Goal: Task Accomplishment & Management: Manage account settings

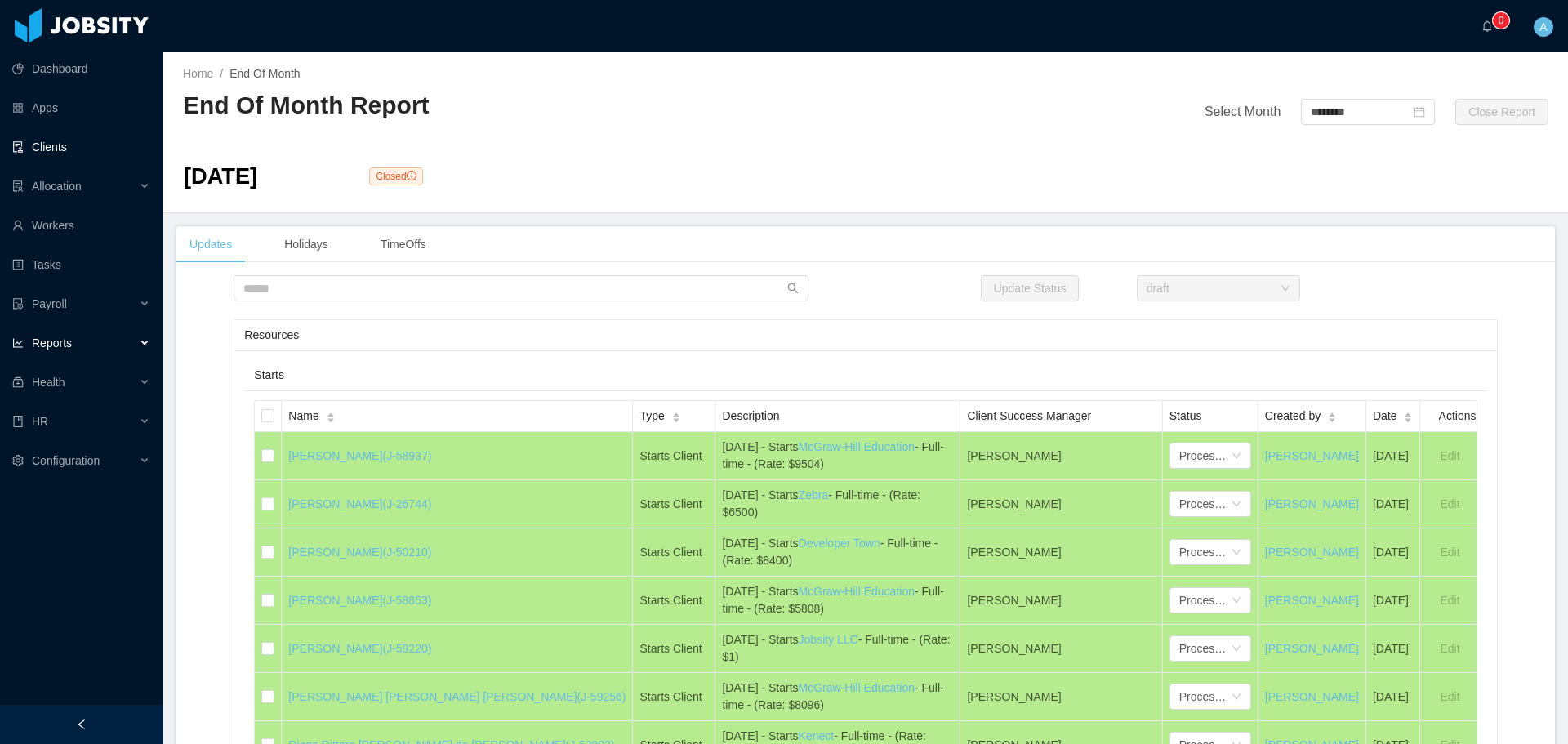
click at [63, 148] on link "Clients" at bounding box center [81, 147] width 138 height 32
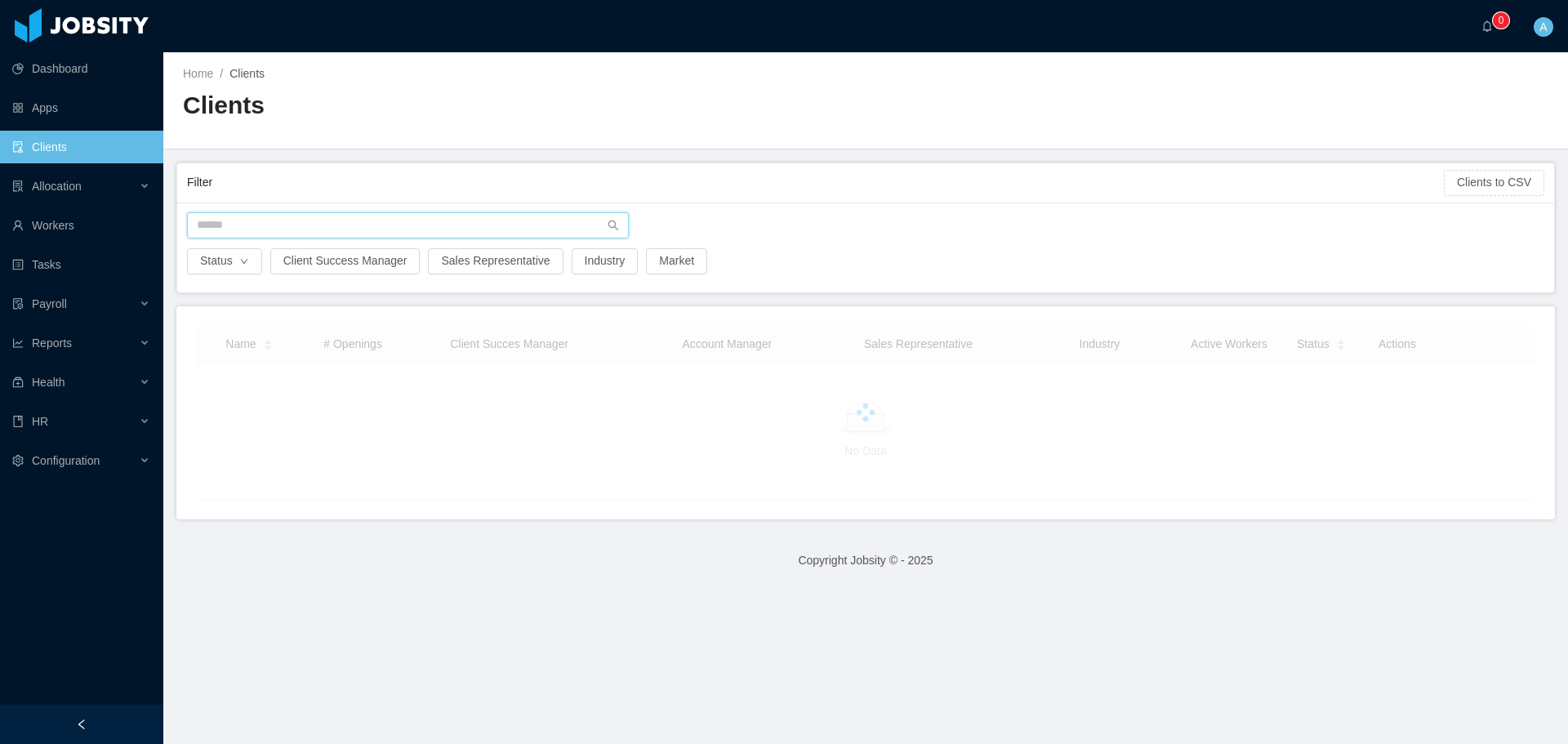
click at [297, 220] on input "text" at bounding box center [407, 225] width 442 height 26
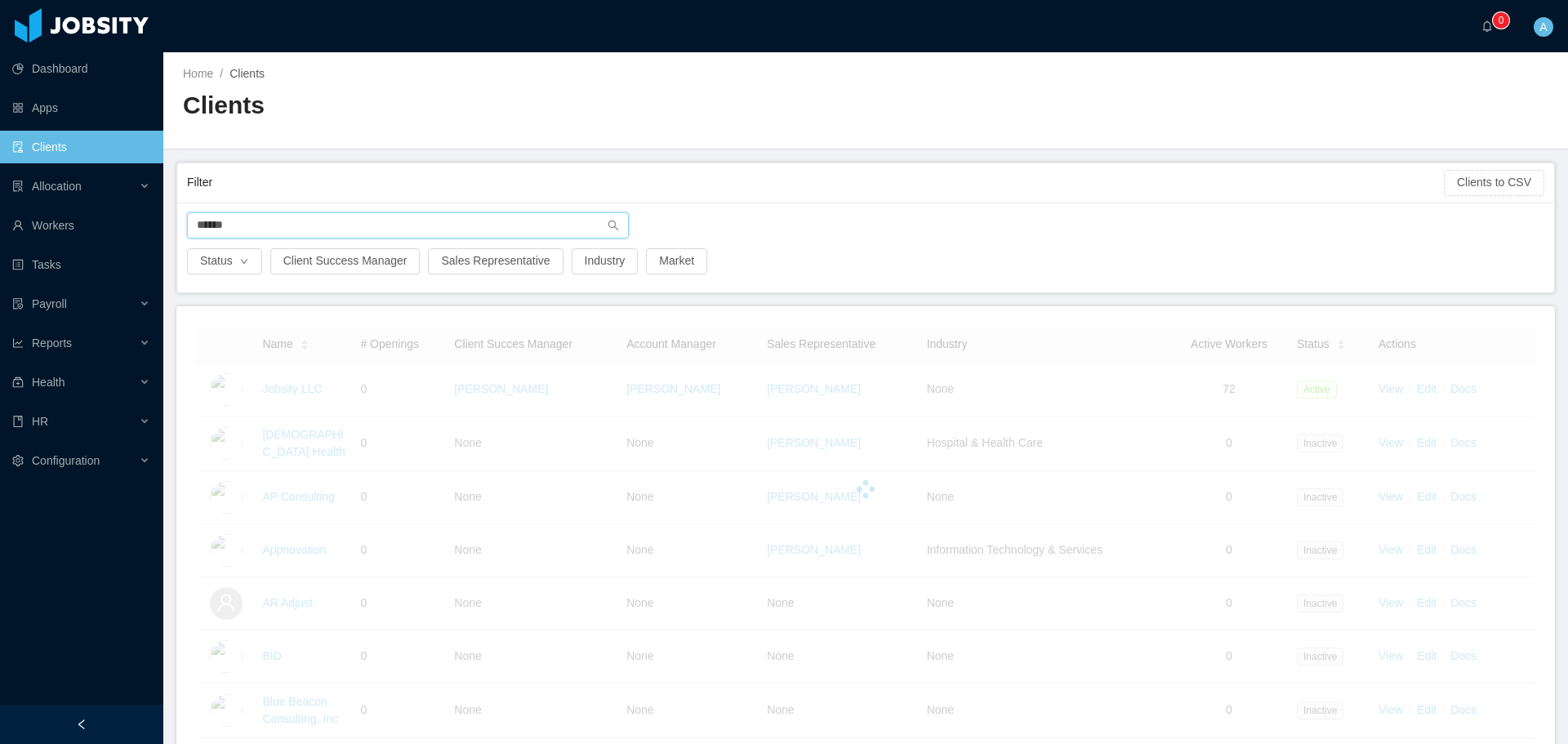
type input "******"
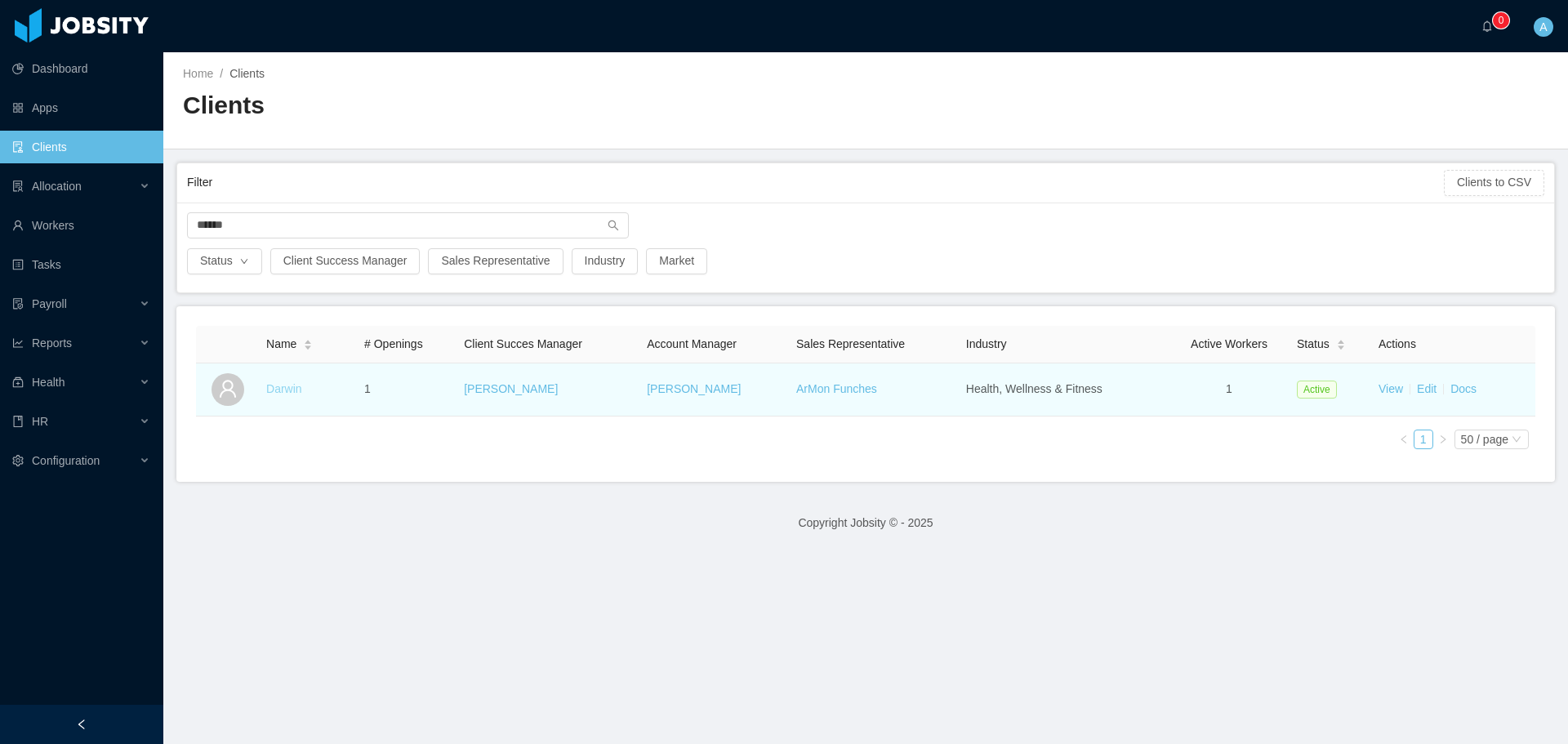
click at [297, 389] on link "Darwin" at bounding box center [283, 388] width 36 height 13
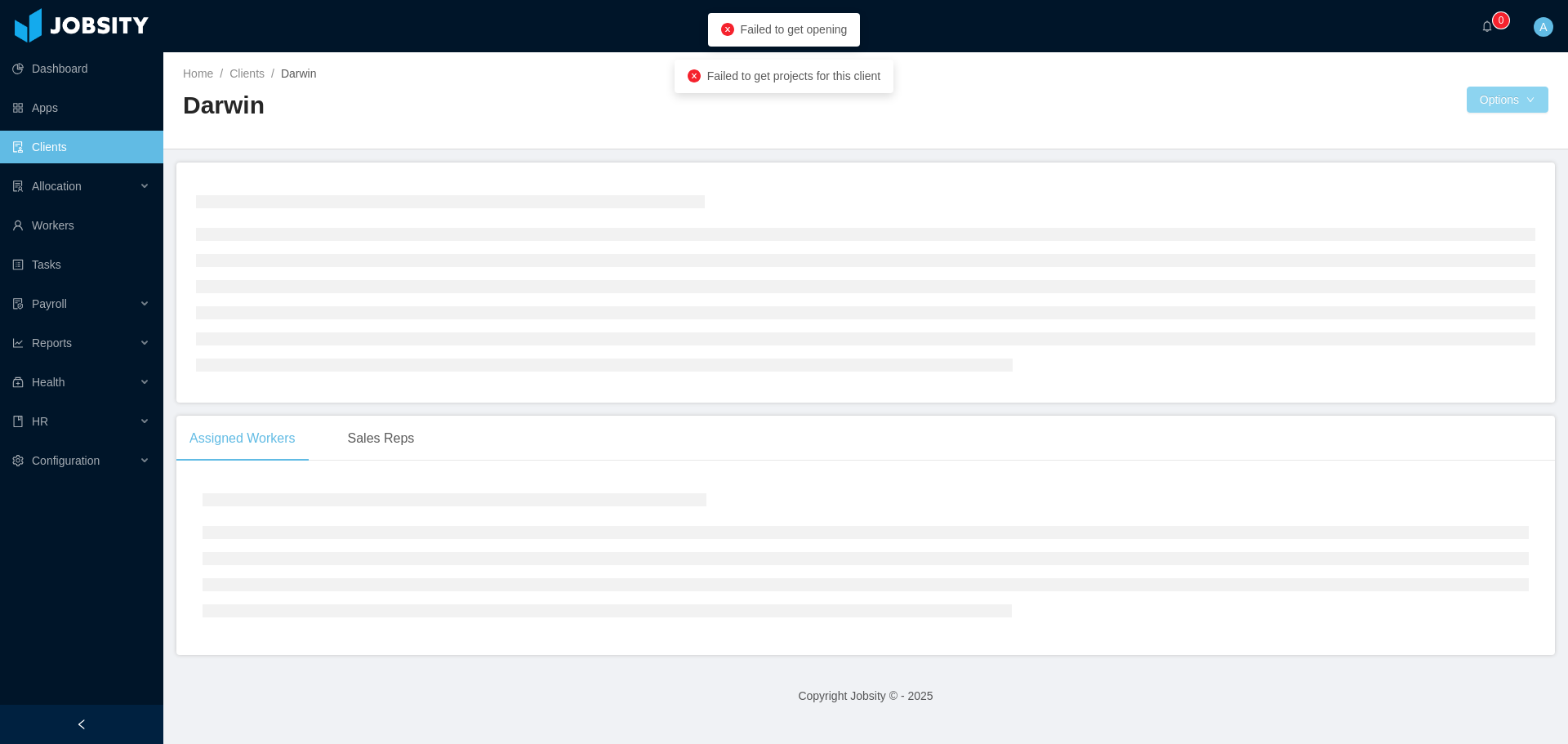
click at [1495, 104] on button "Options" at bounding box center [1508, 99] width 82 height 26
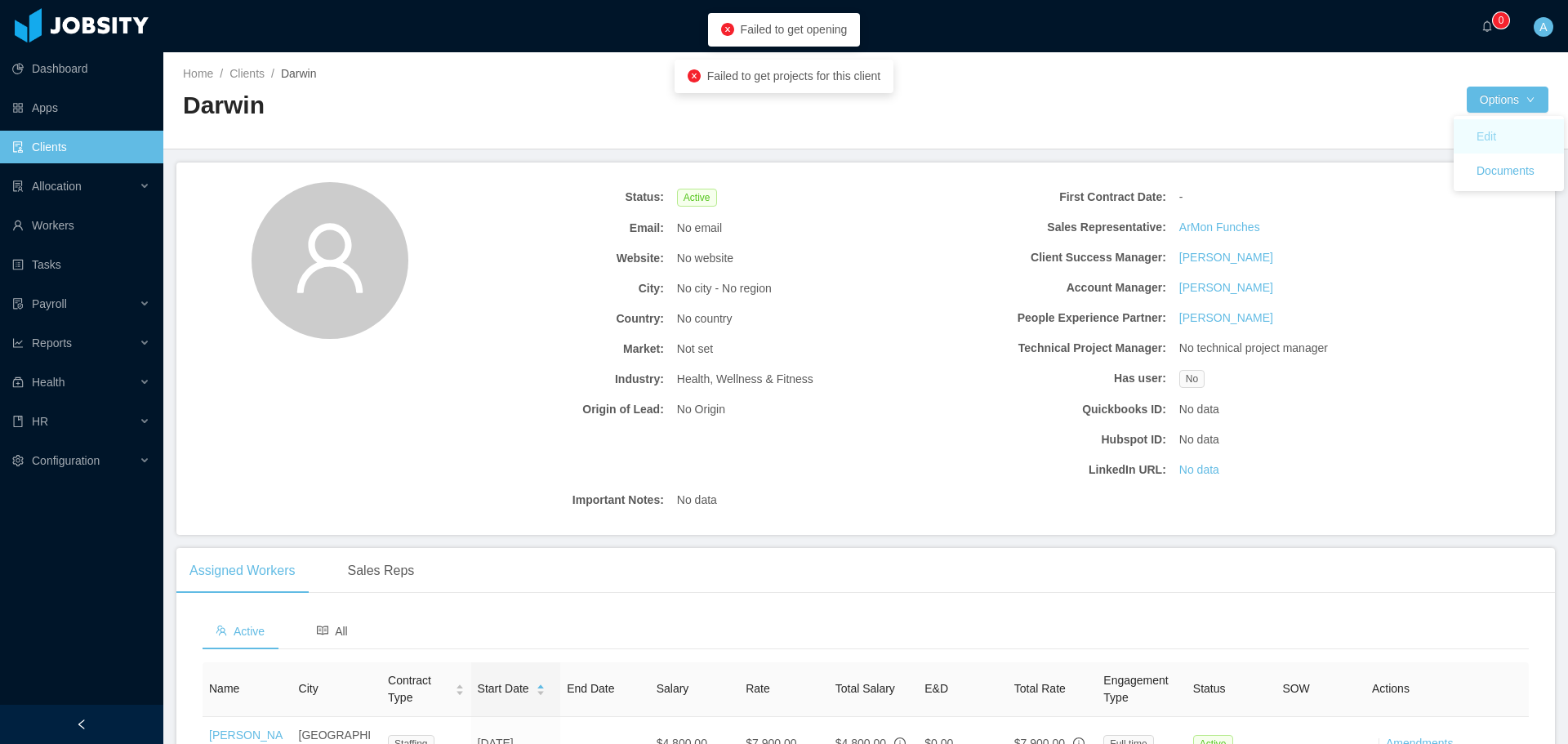
click at [1503, 136] on button "Edit" at bounding box center [1486, 136] width 45 height 26
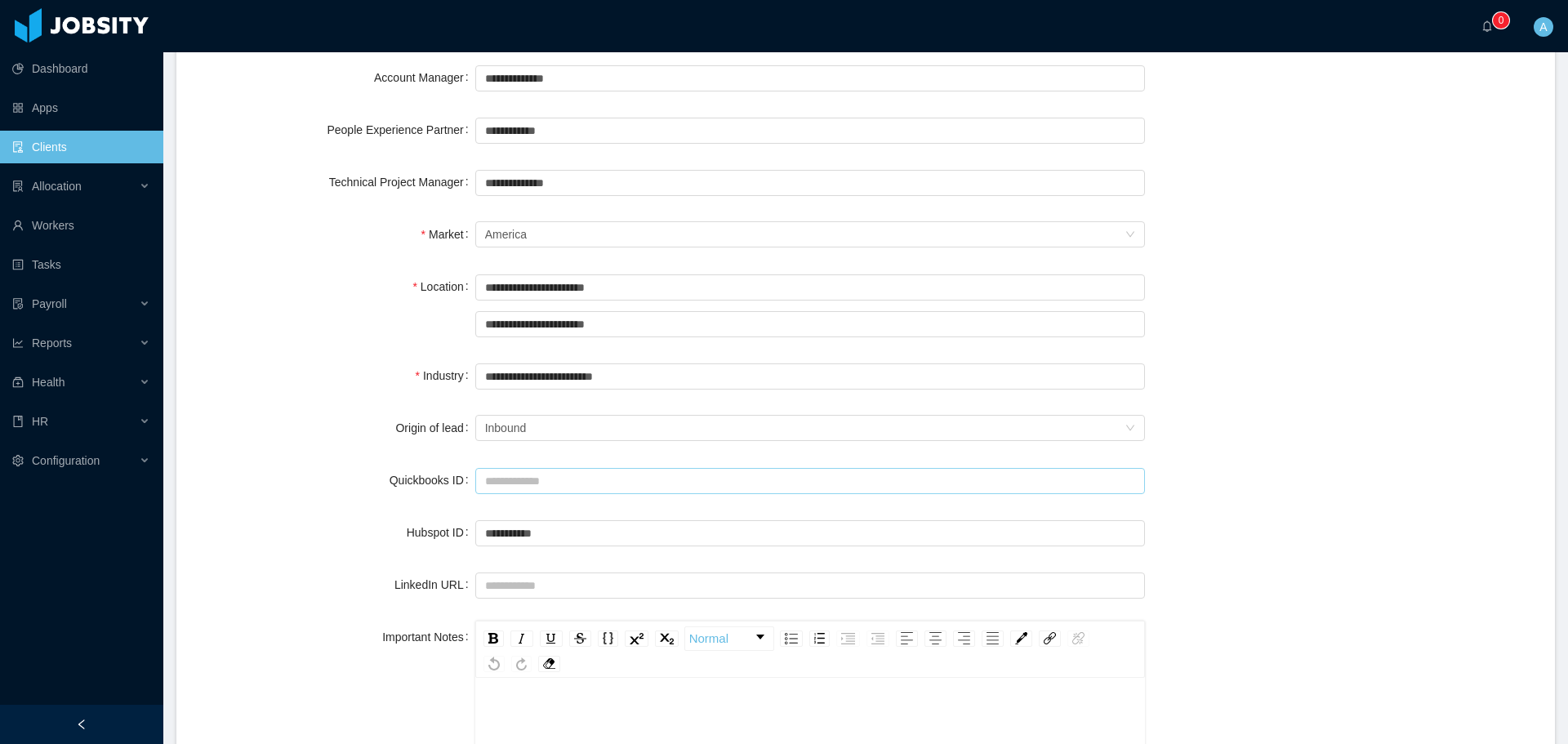
scroll to position [572, 0]
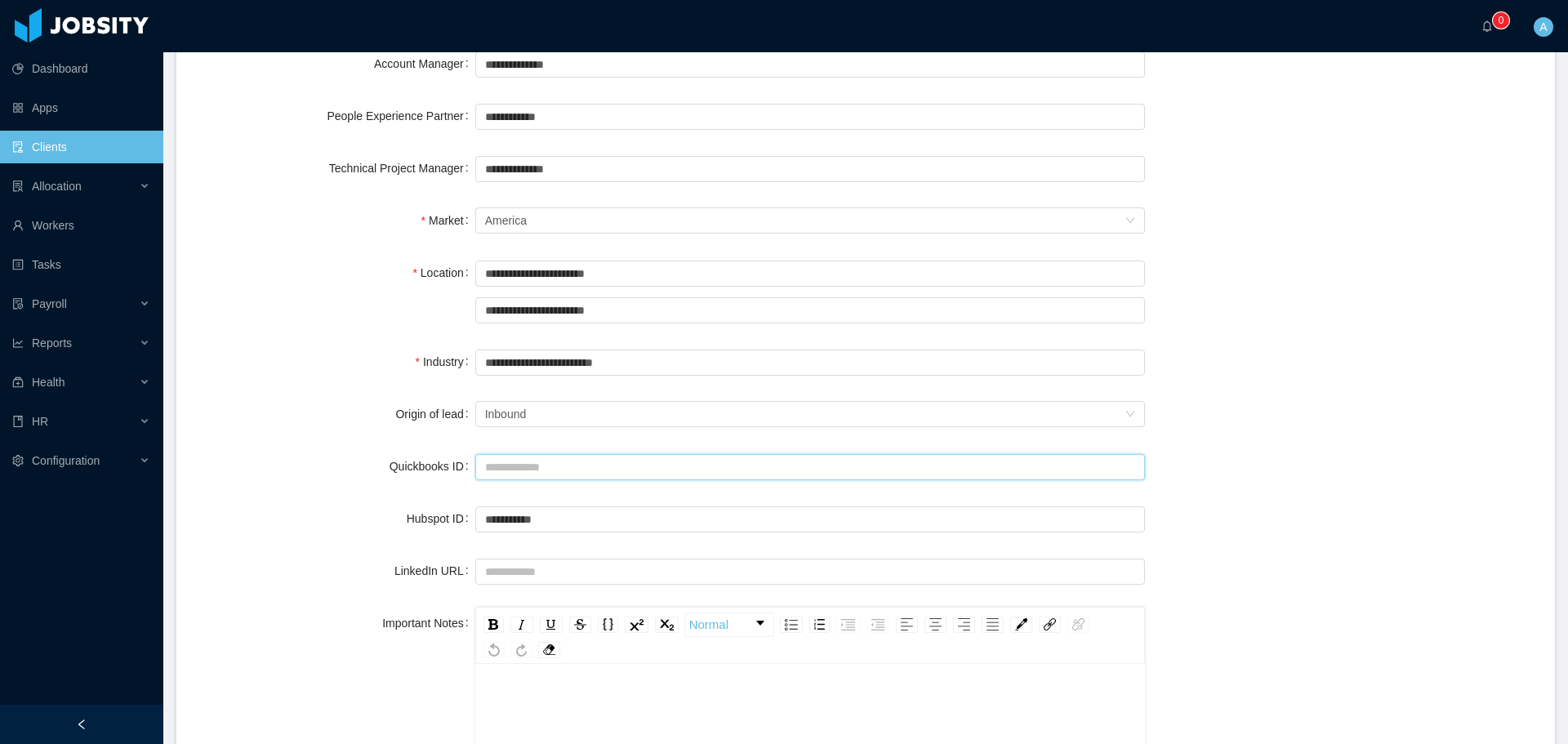
click at [535, 469] on input "Quickbooks ID" at bounding box center [810, 468] width 670 height 26
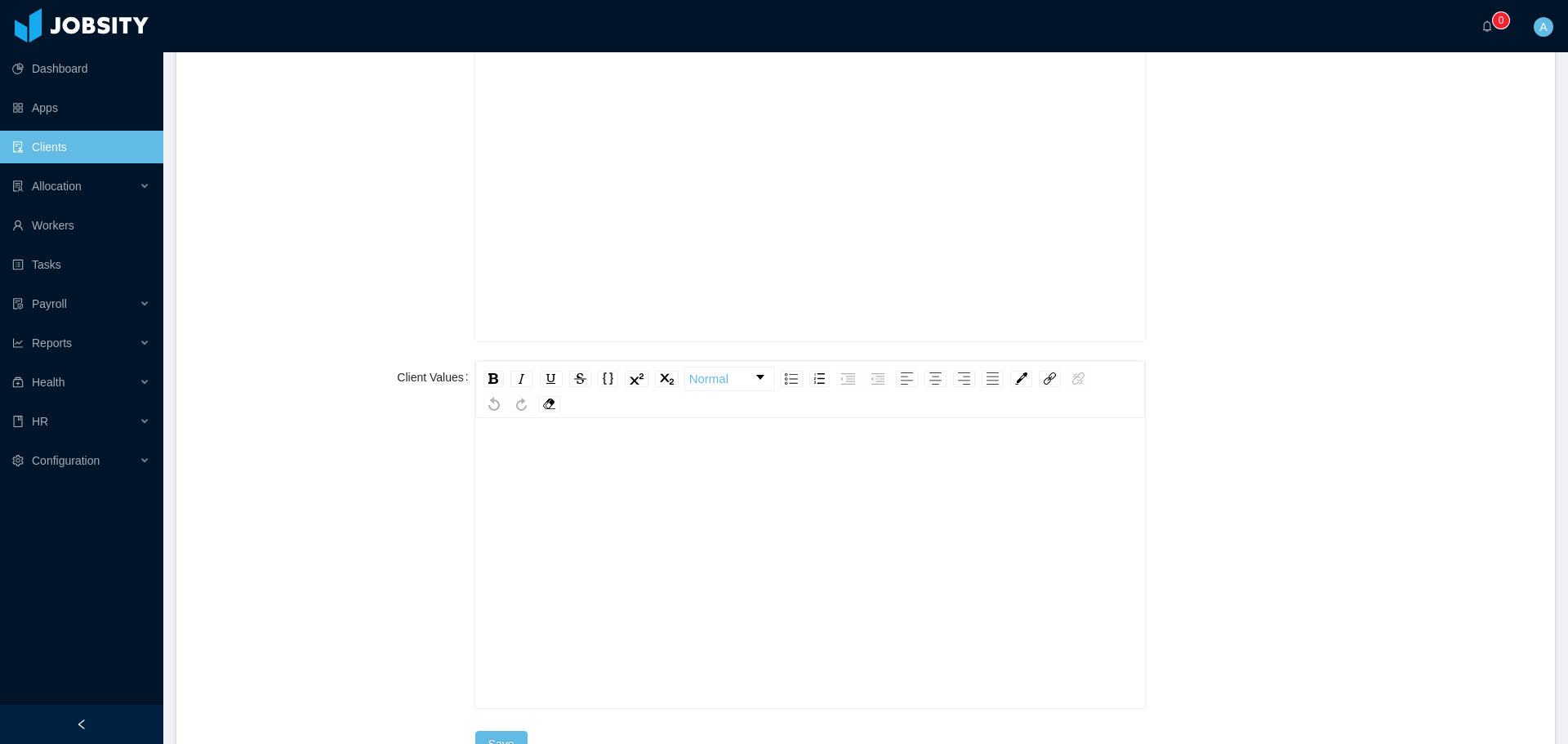
scroll to position [1813, 0]
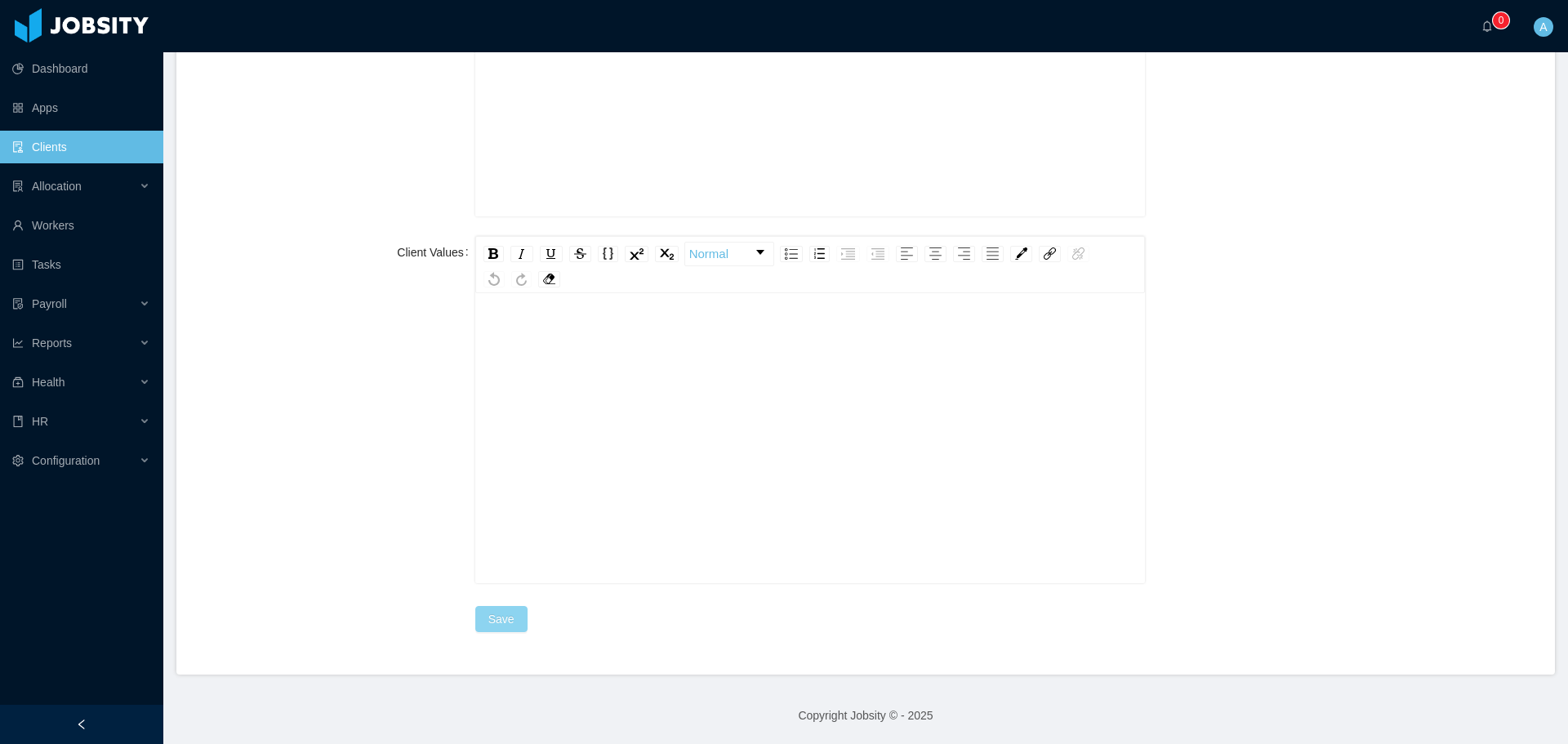
type input "****"
click at [481, 624] on button "Save" at bounding box center [501, 619] width 52 height 26
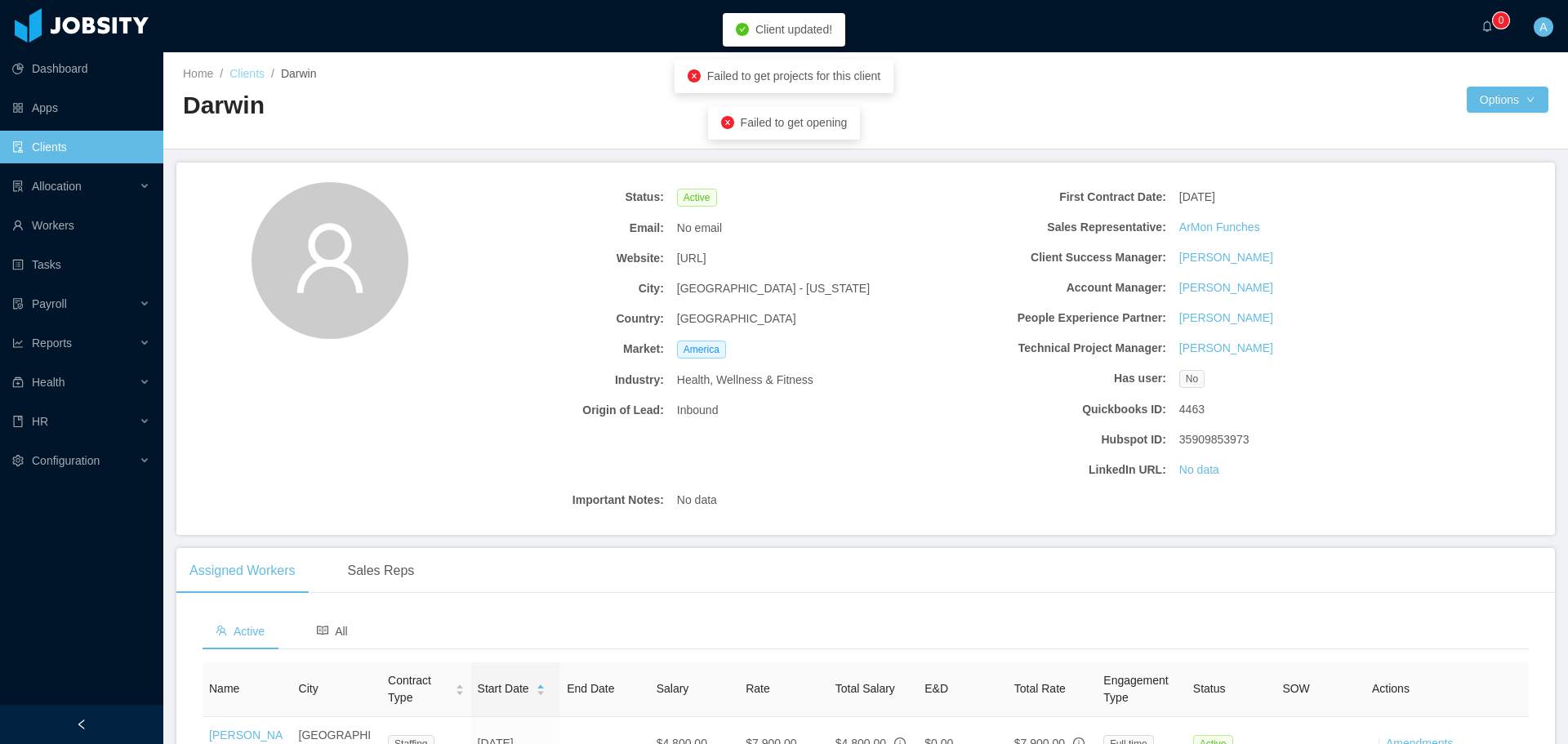
click at [246, 75] on link "Clients" at bounding box center [247, 73] width 35 height 13
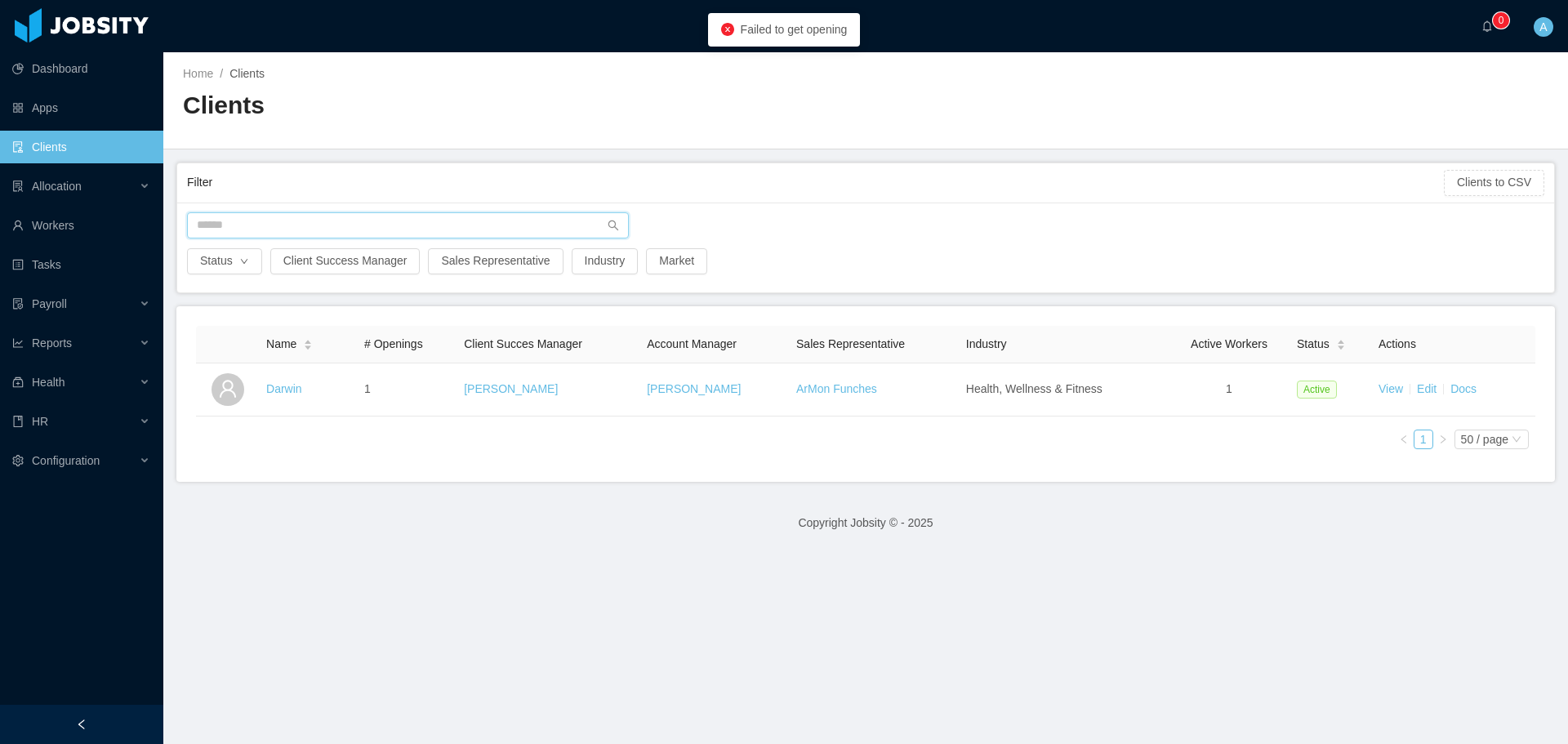
click at [392, 225] on input "text" at bounding box center [407, 225] width 442 height 26
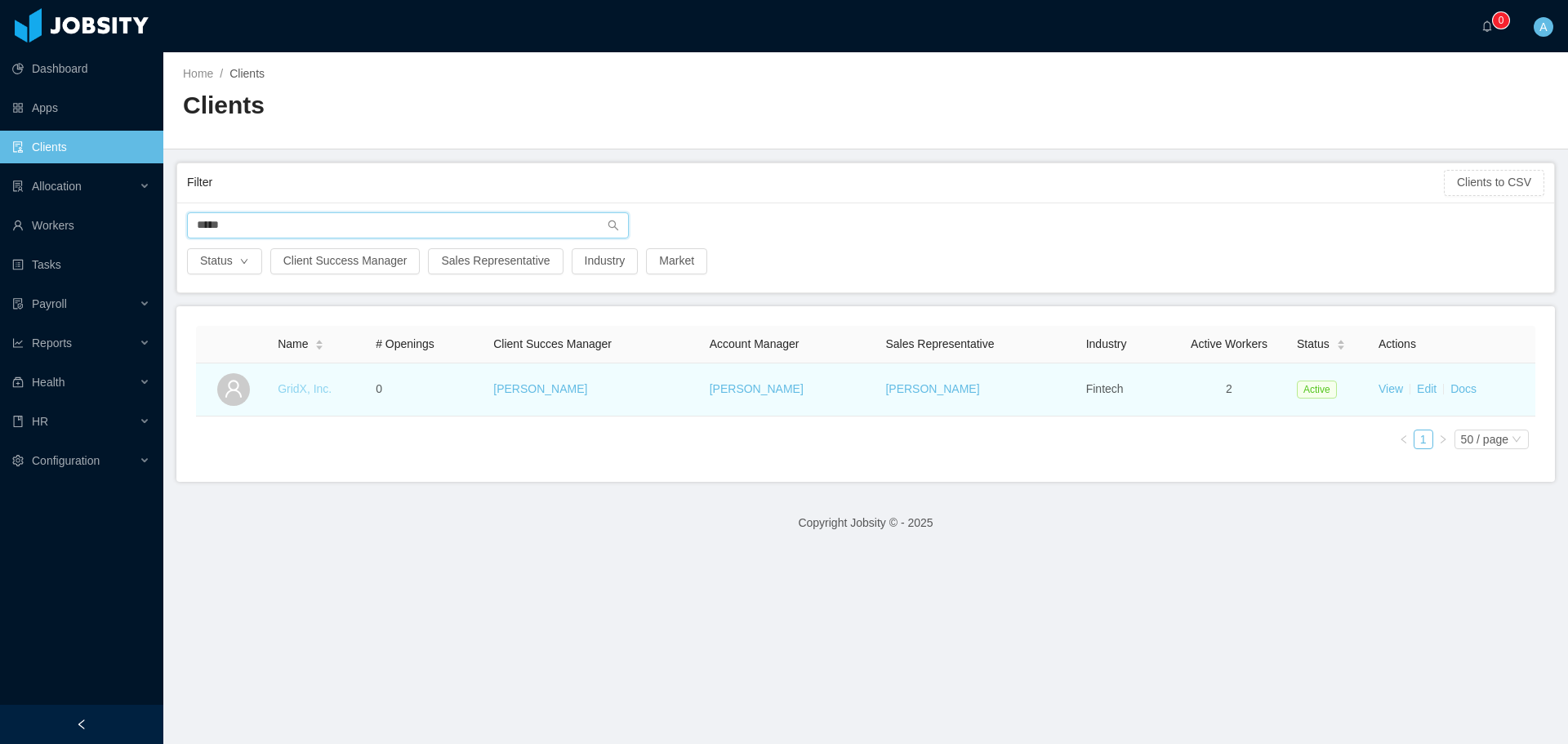
type input "*****"
click at [304, 383] on link "GridX, Inc." at bounding box center [304, 388] width 54 height 13
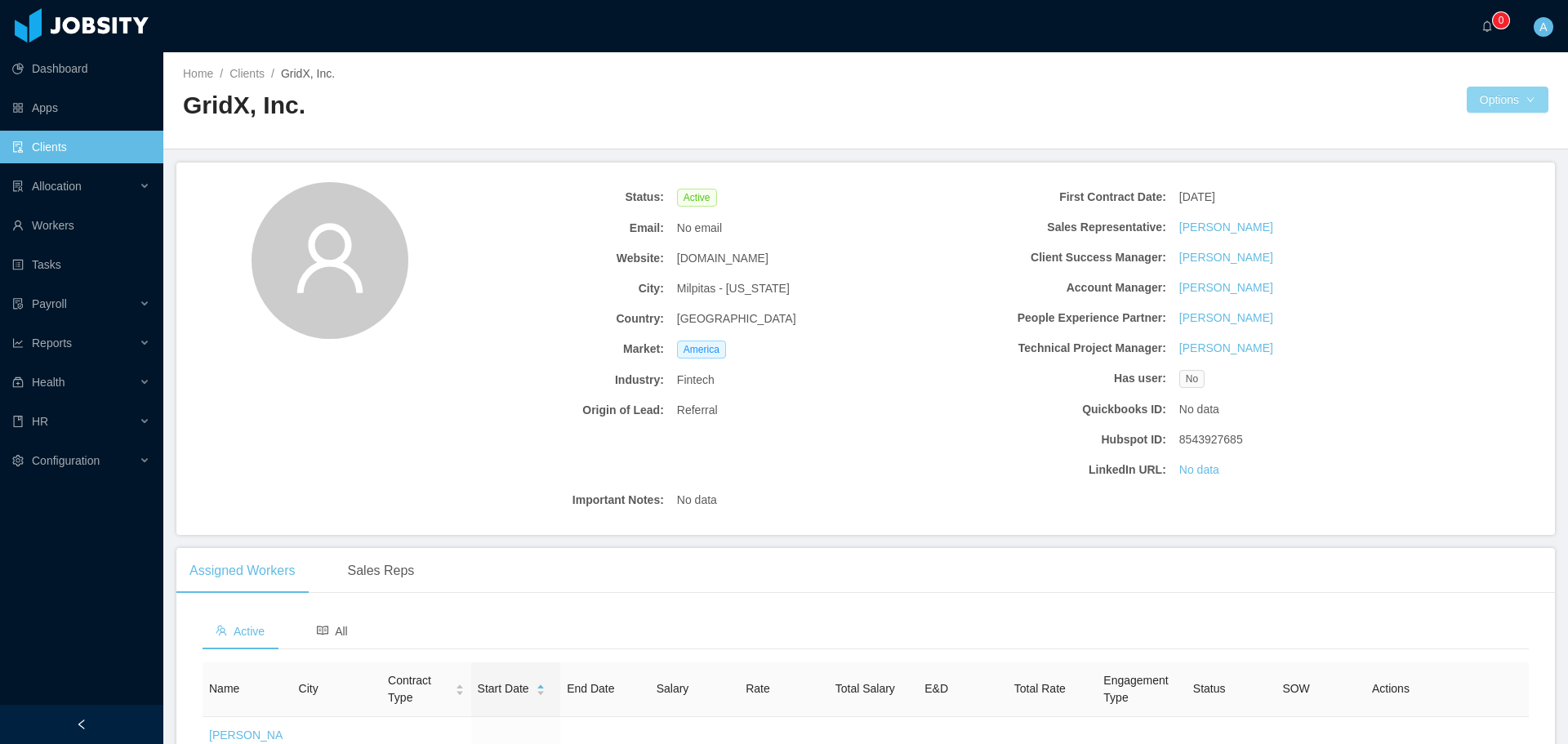
click at [1489, 96] on button "Options" at bounding box center [1508, 99] width 82 height 26
click at [1521, 139] on link "Edit" at bounding box center [1509, 136] width 110 height 34
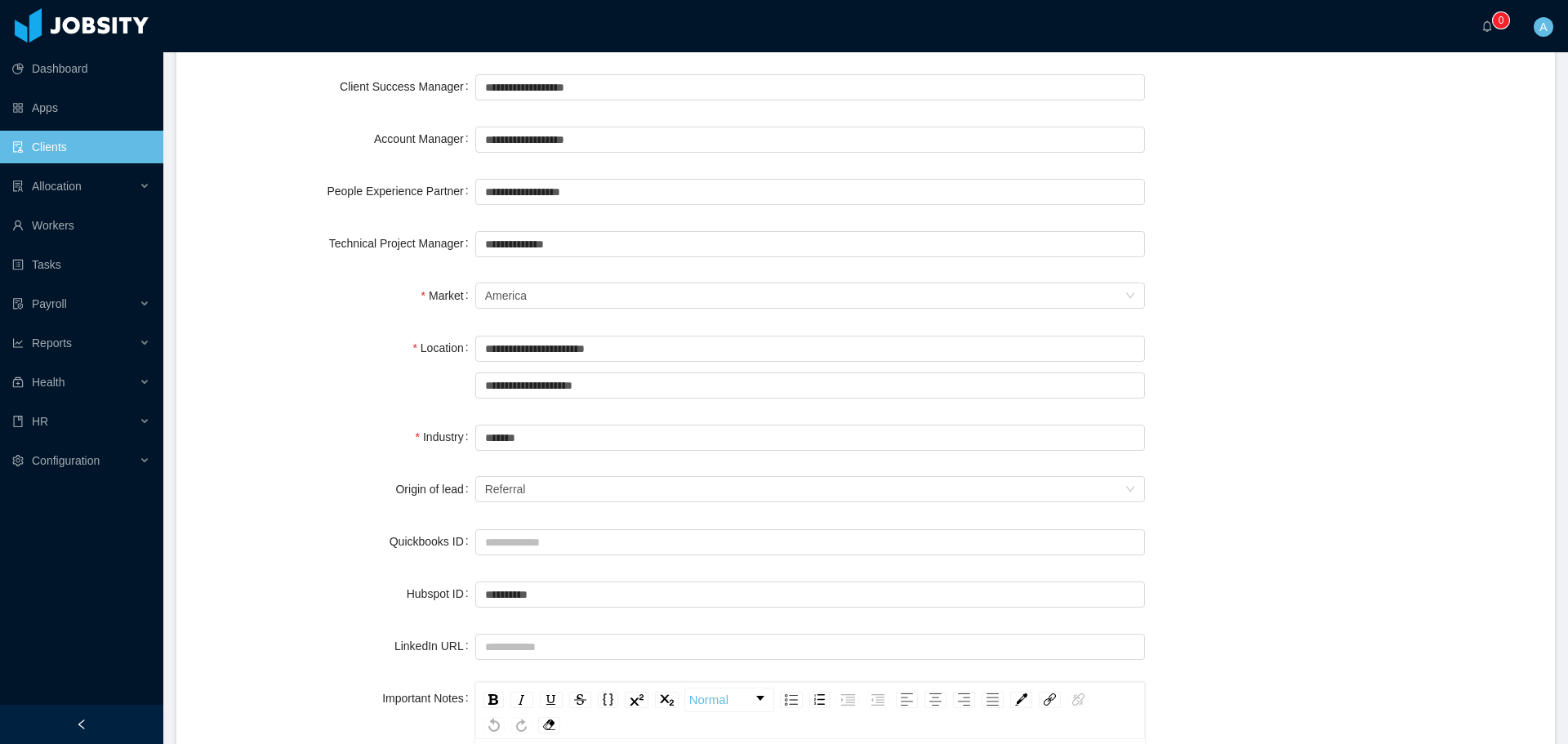
scroll to position [572, 0]
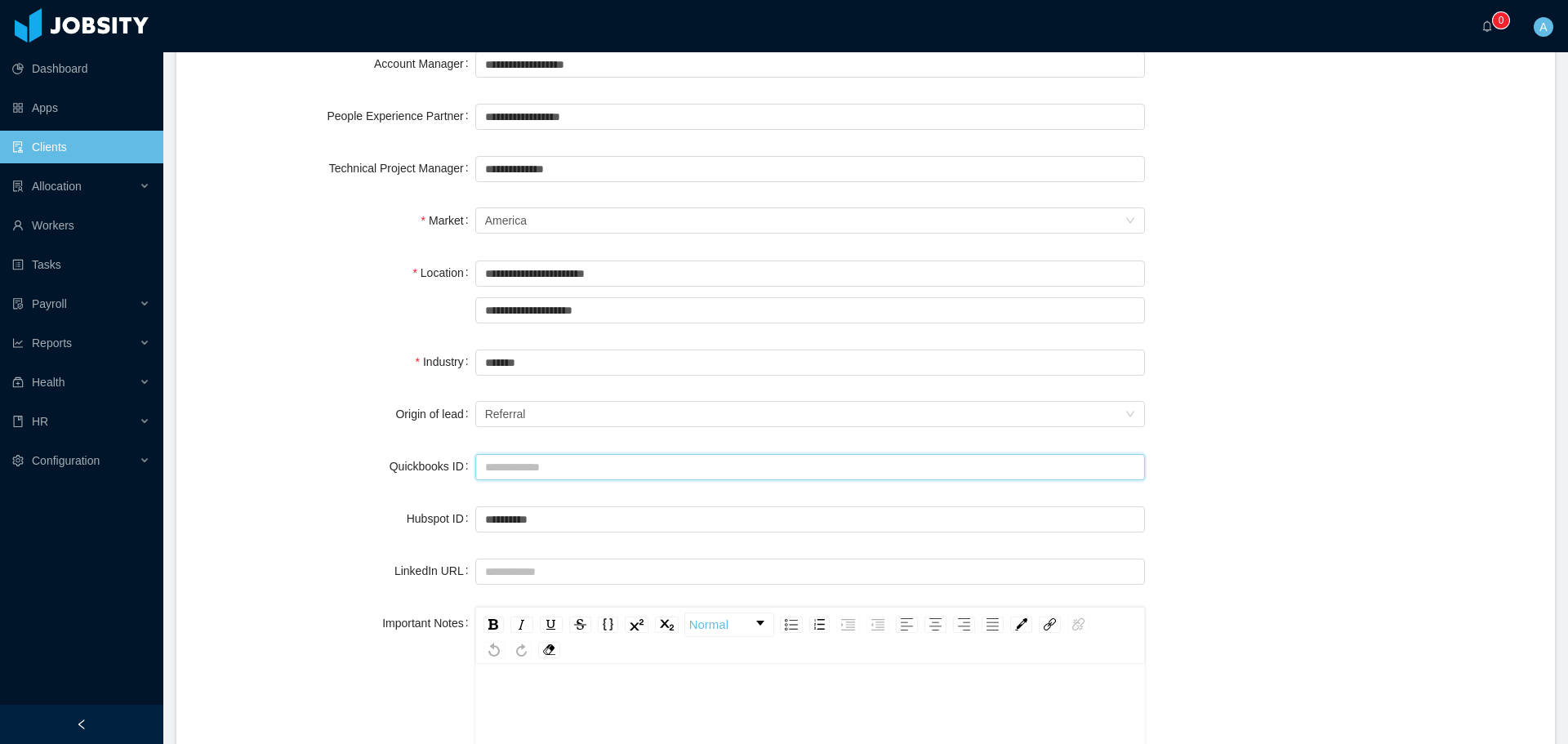
click at [549, 467] on input "Quickbooks ID" at bounding box center [810, 468] width 670 height 26
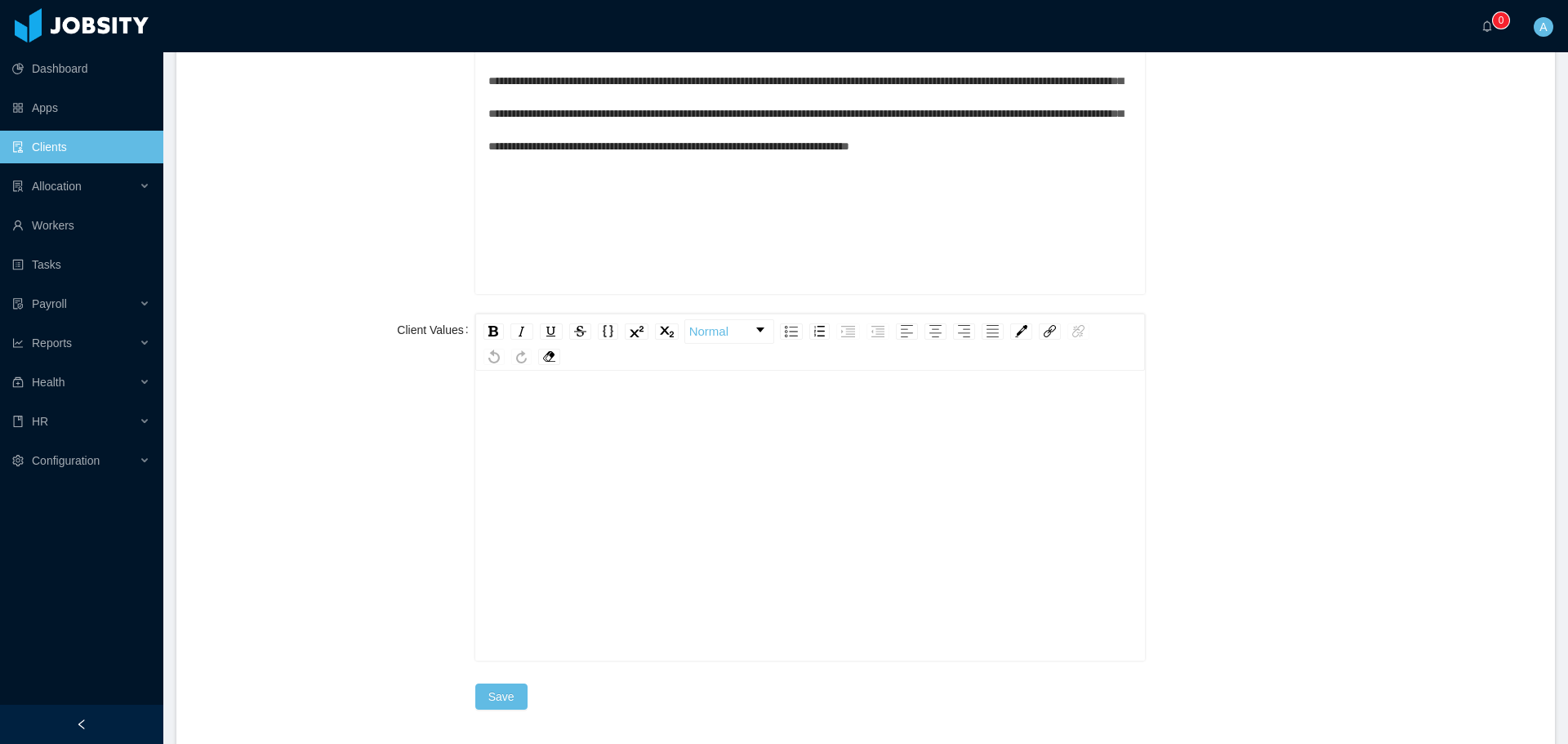
scroll to position [1813, 0]
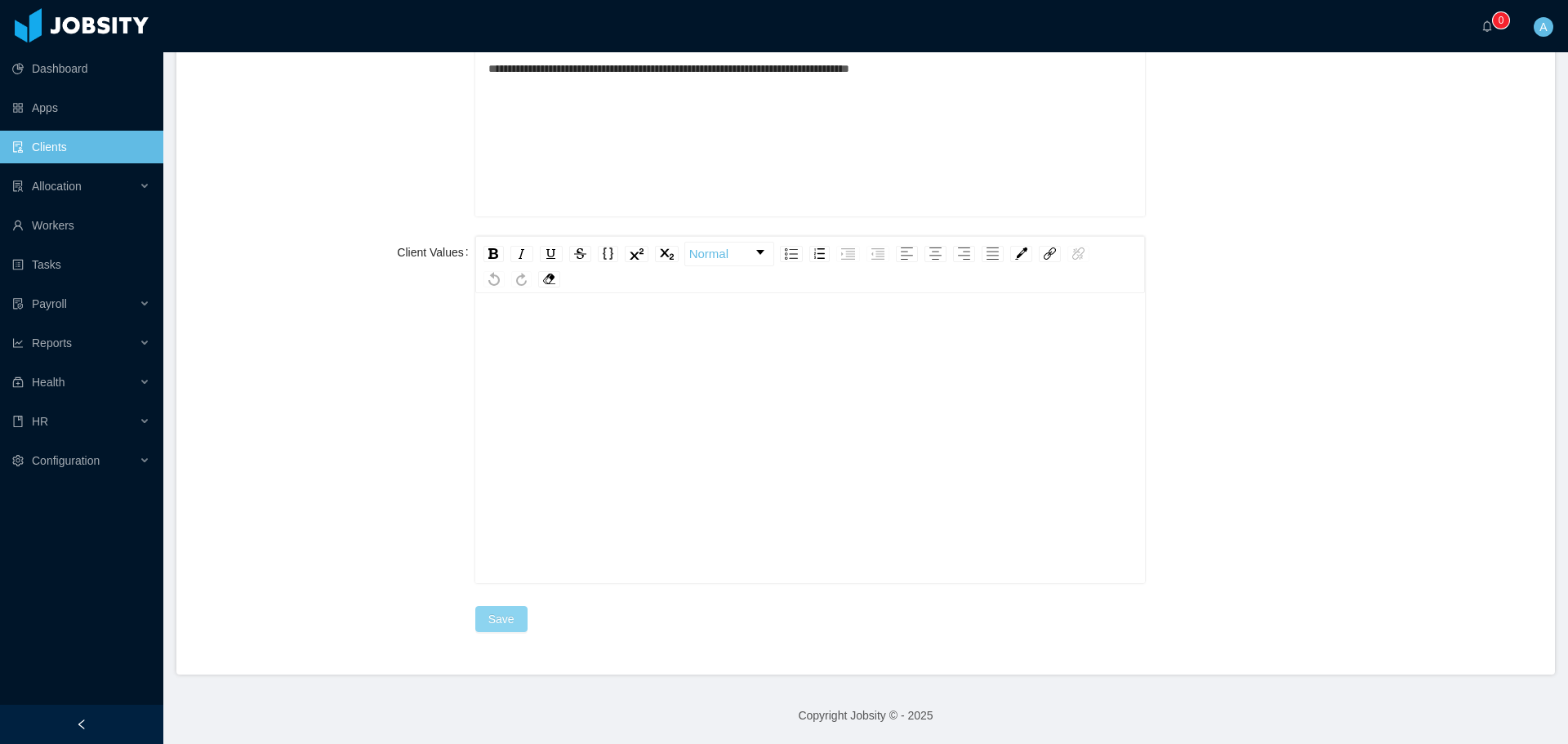
type input "****"
click at [494, 625] on button "Save" at bounding box center [501, 619] width 52 height 26
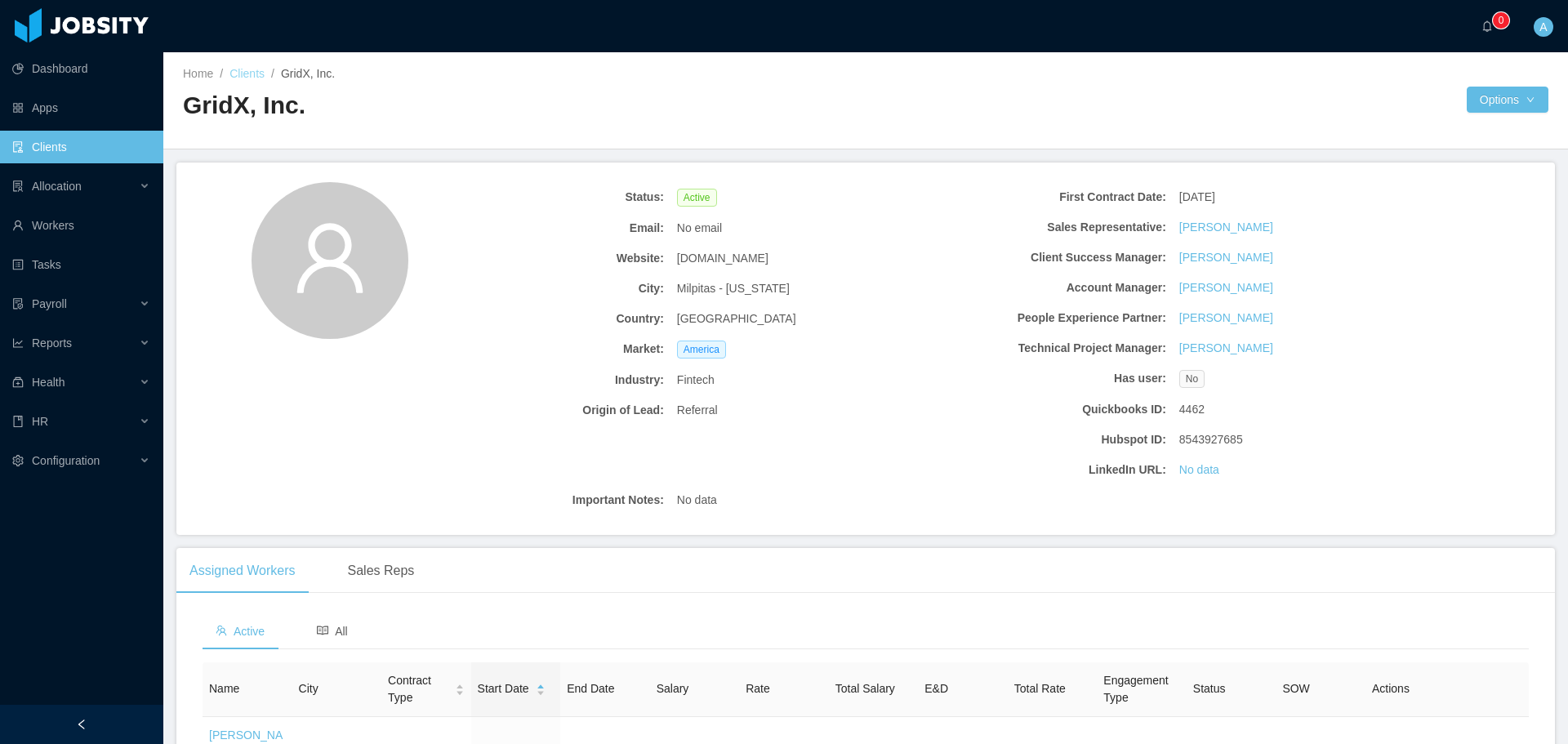
click at [256, 78] on link "Clients" at bounding box center [247, 73] width 35 height 13
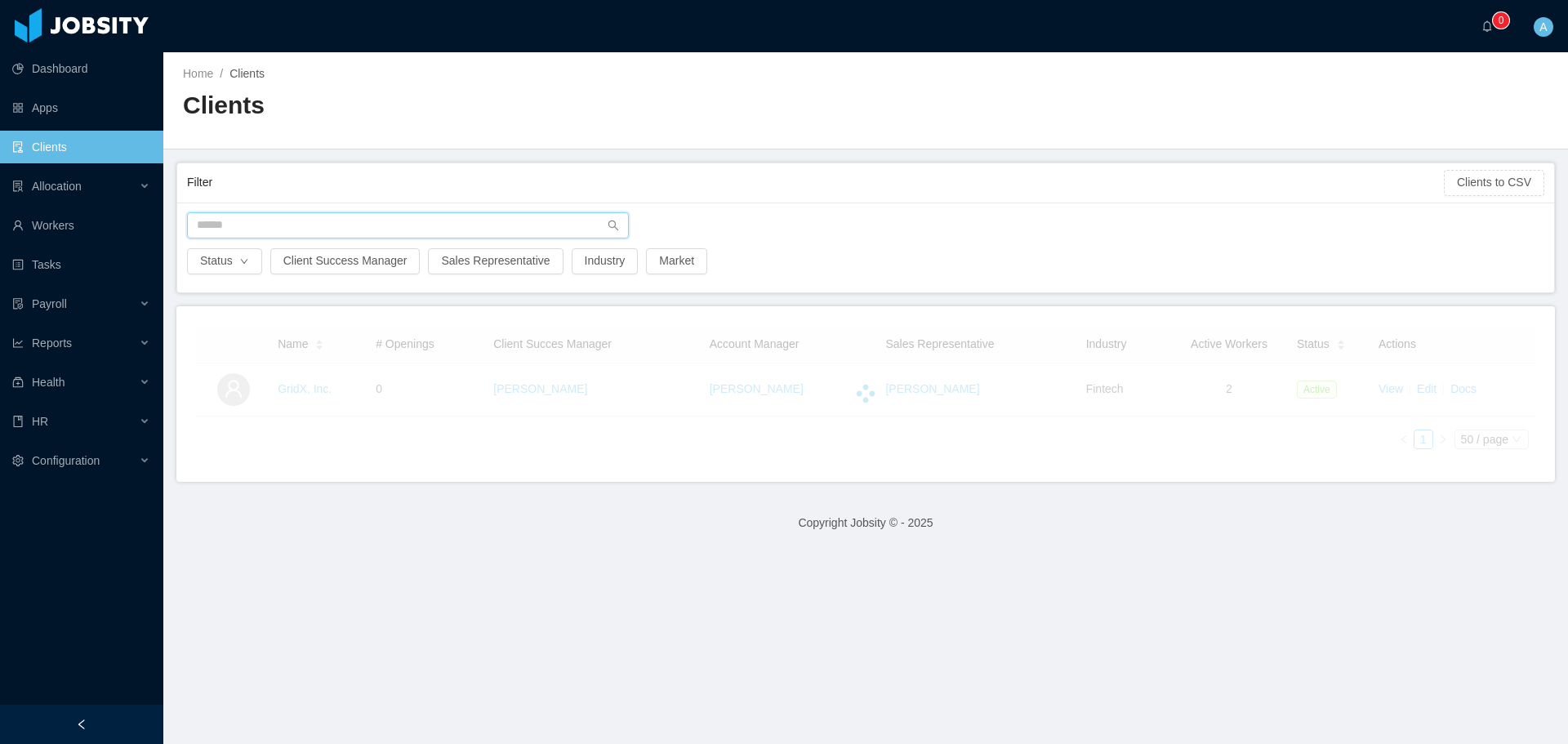
click at [396, 227] on input "text" at bounding box center [407, 225] width 442 height 26
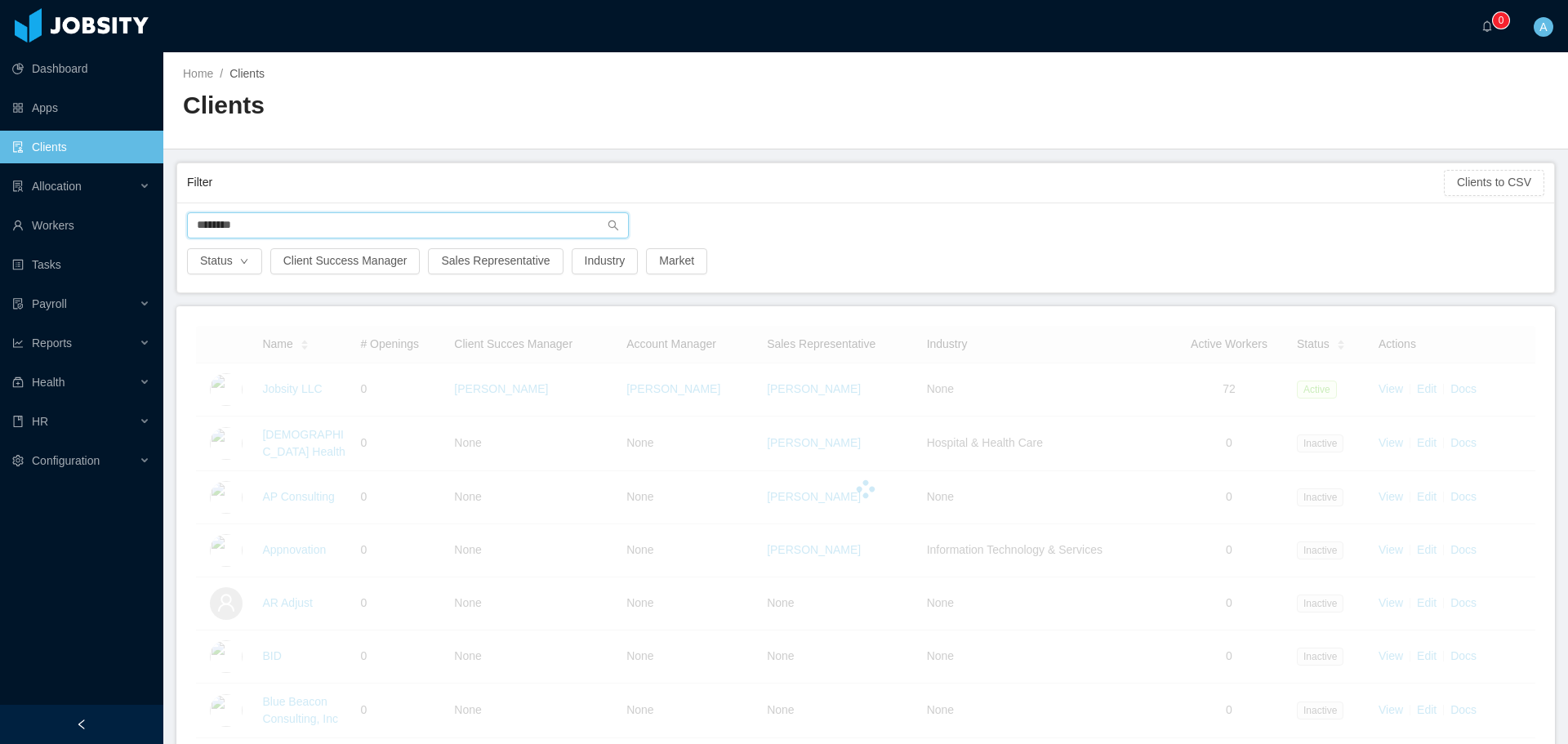
type input "********"
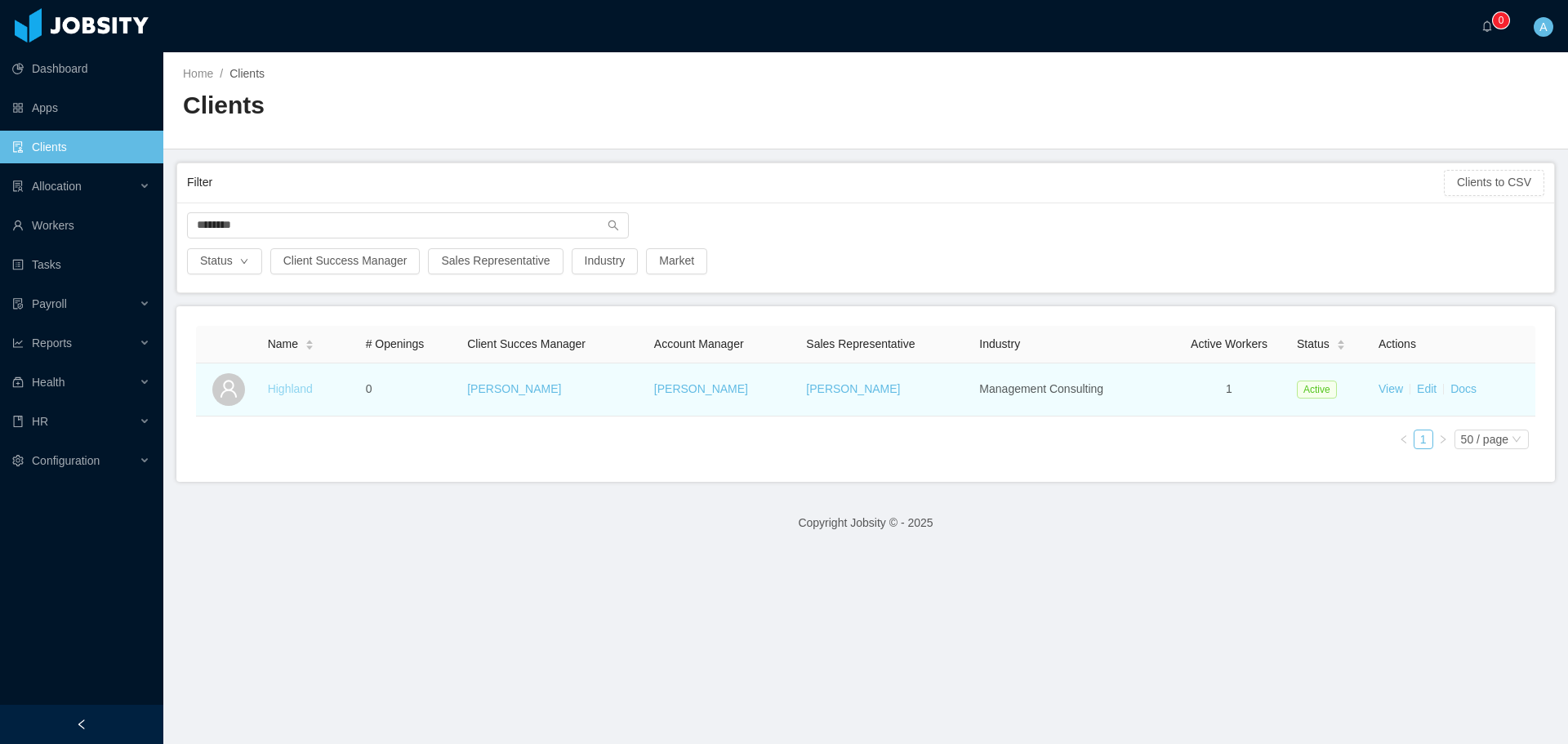
click at [286, 392] on link "Highland" at bounding box center [290, 388] width 45 height 13
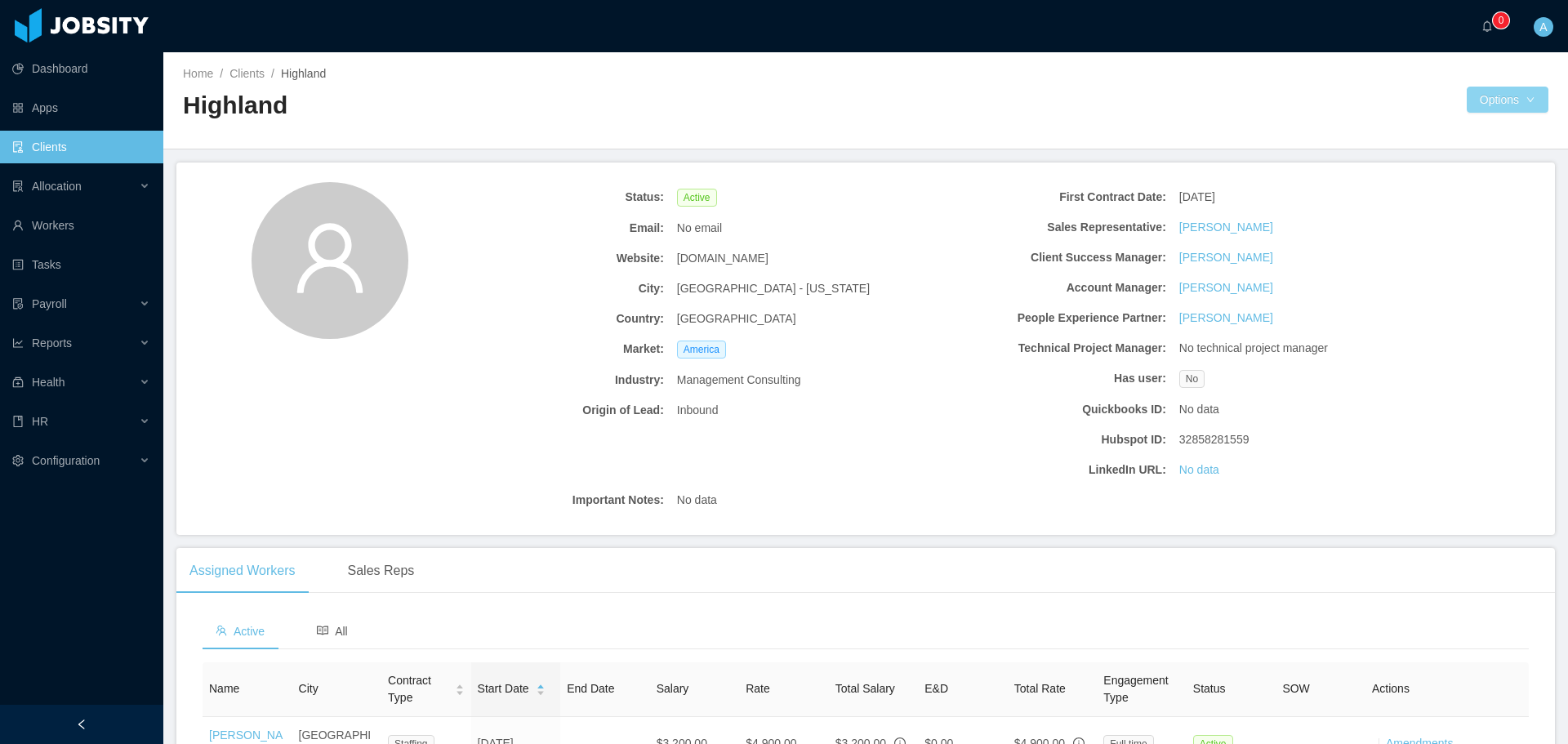
click at [1489, 92] on button "Options" at bounding box center [1508, 99] width 82 height 26
click at [1488, 131] on button "Edit" at bounding box center [1486, 136] width 45 height 26
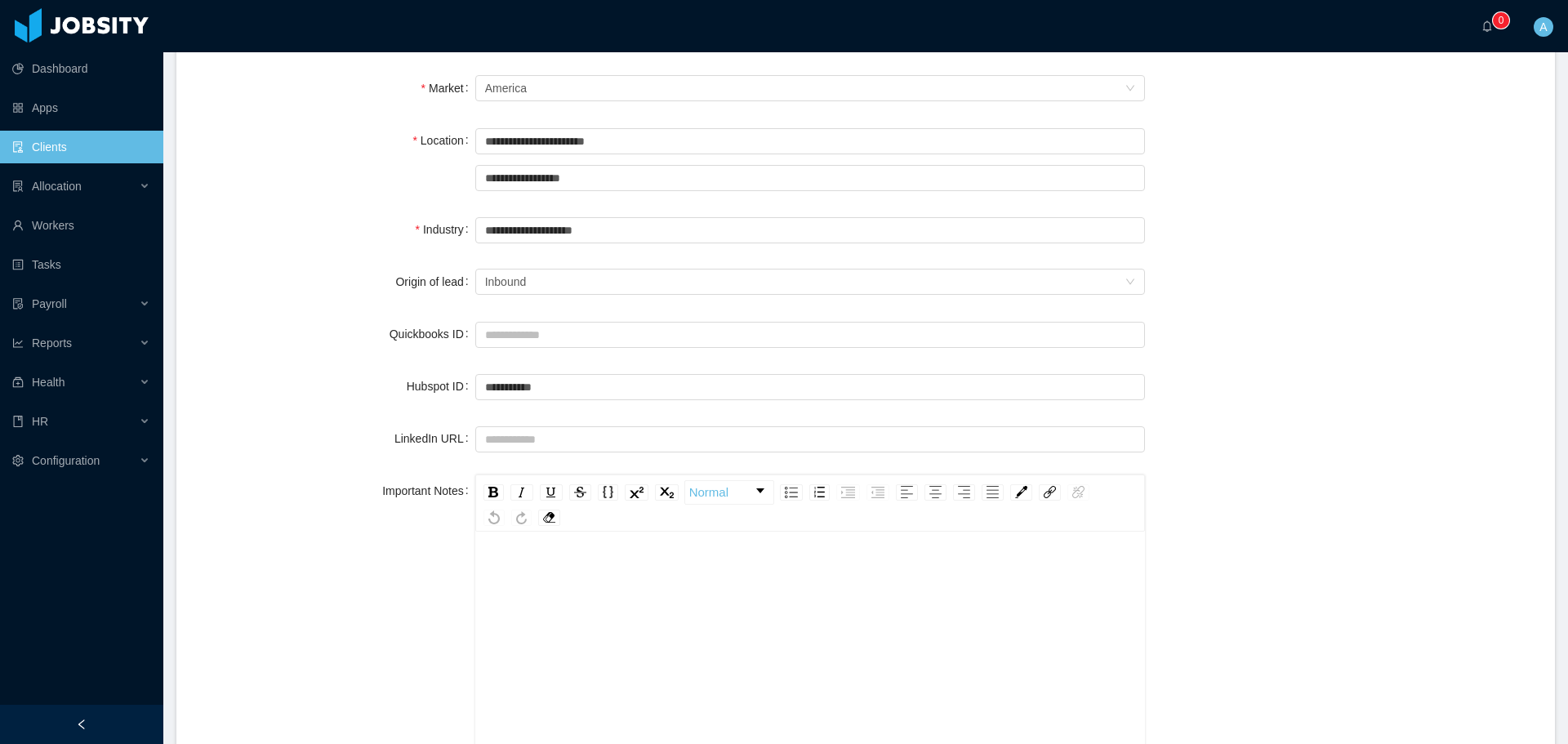
scroll to position [735, 0]
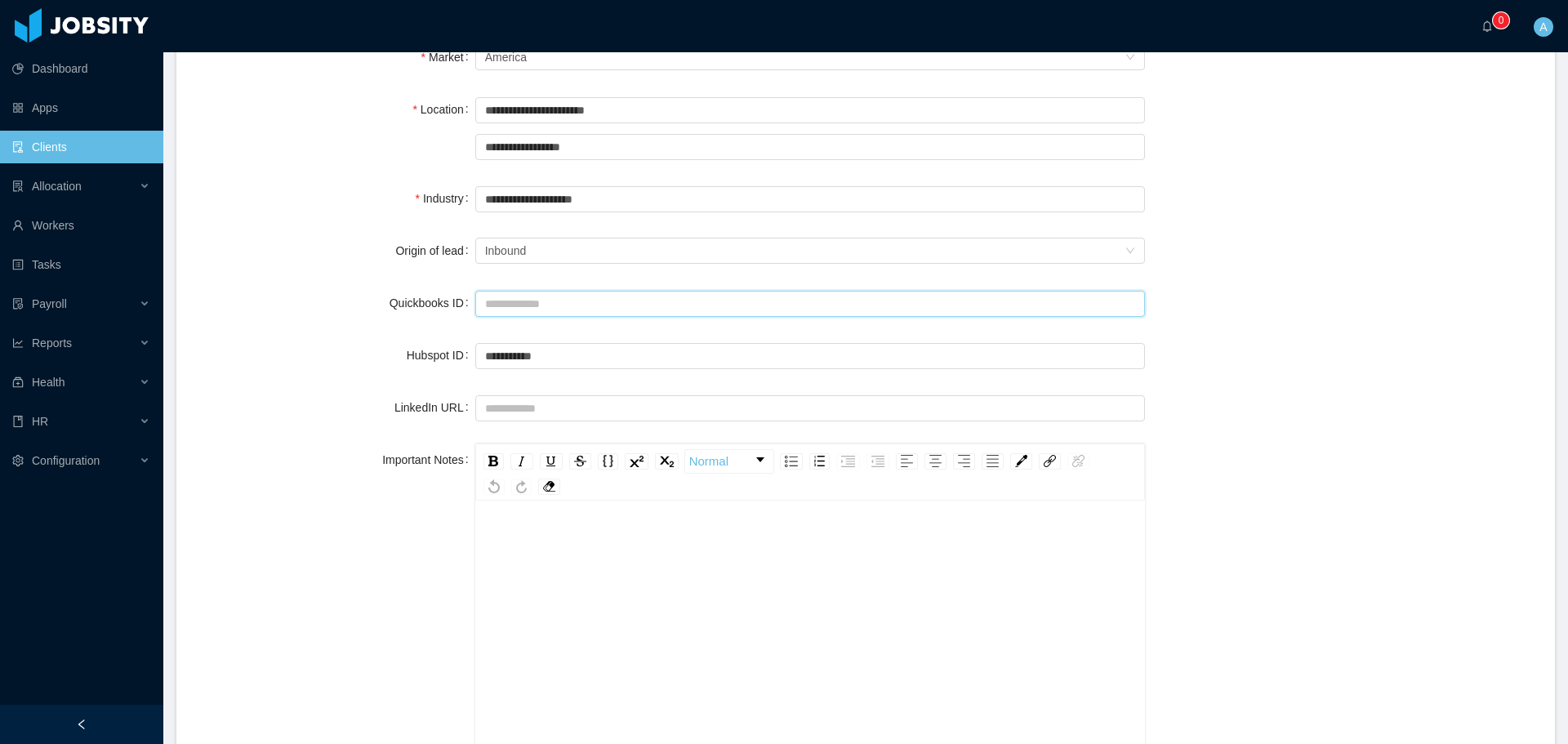
click at [534, 295] on input "Quickbooks ID" at bounding box center [810, 304] width 670 height 26
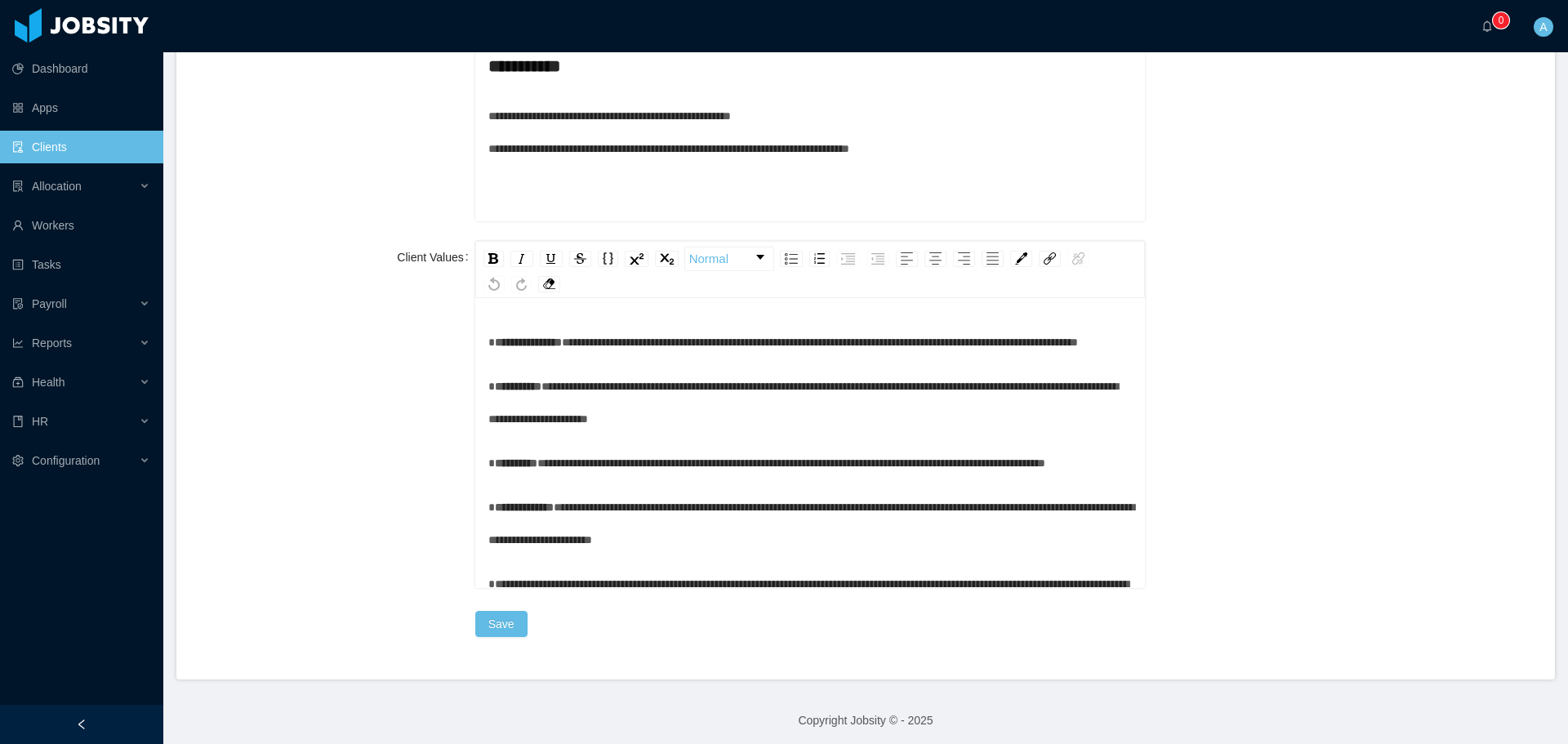
scroll to position [1813, 0]
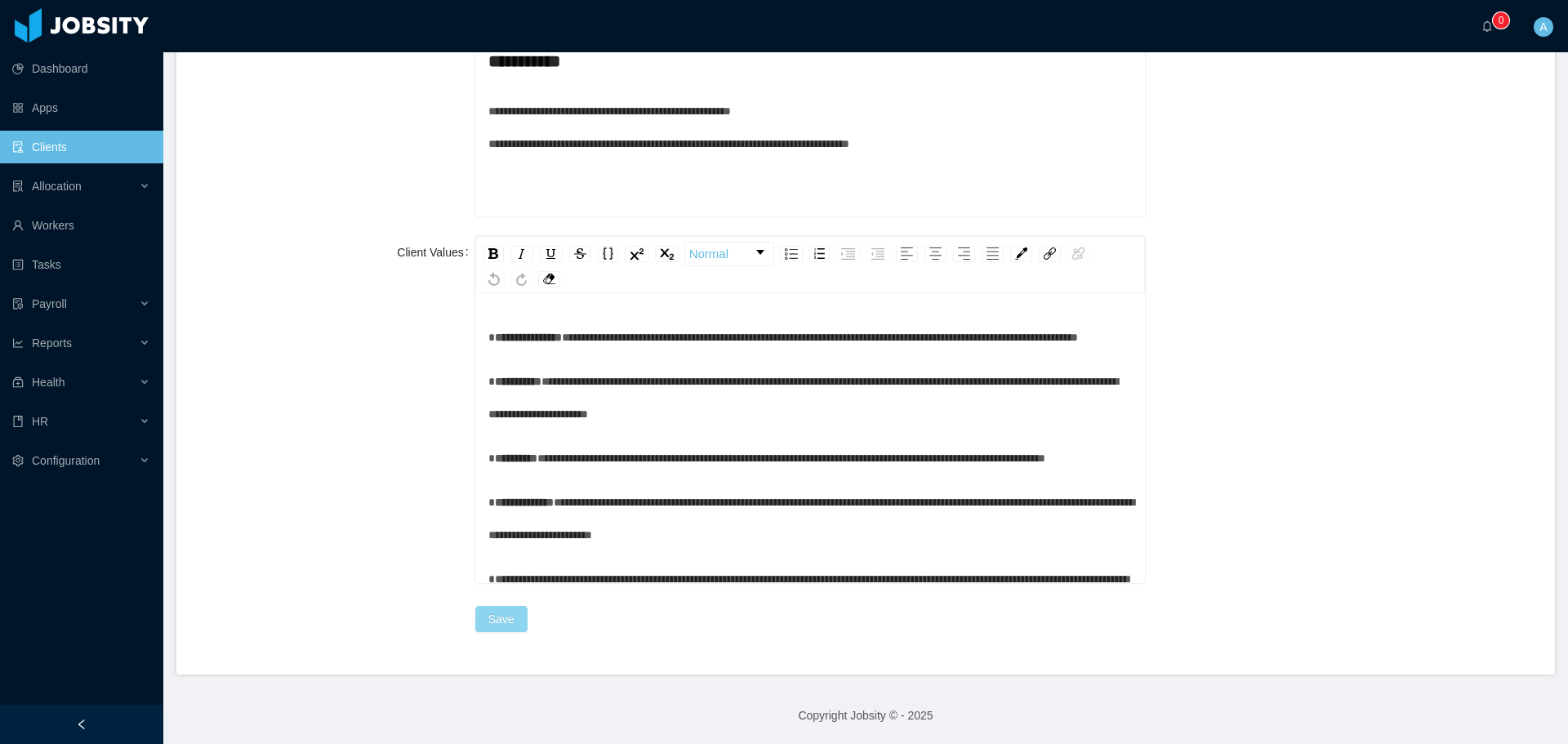
type input "****"
click at [484, 611] on button "Save" at bounding box center [501, 619] width 52 height 26
